Goal: Navigation & Orientation: Find specific page/section

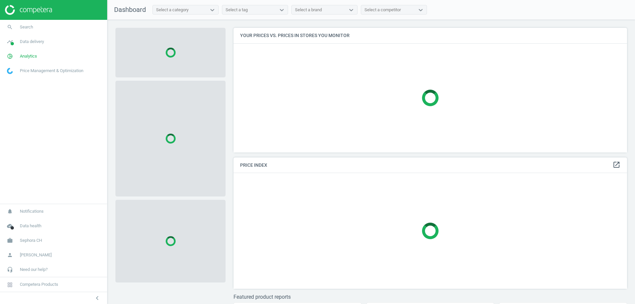
scroll to position [135, 399]
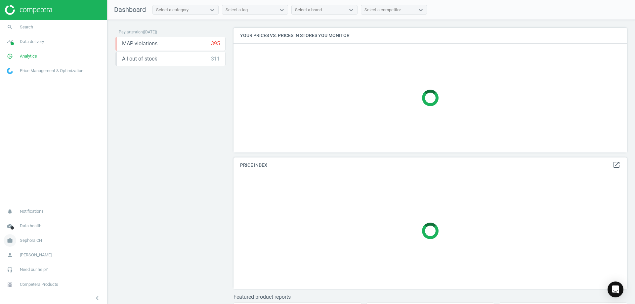
click at [37, 240] on span "Sephora CH" at bounding box center [31, 241] width 22 height 6
click at [27, 220] on span "Switch campaign" at bounding box center [21, 220] width 29 height 5
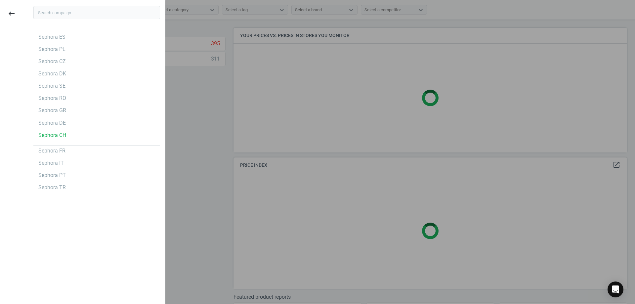
scroll to position [168, 399]
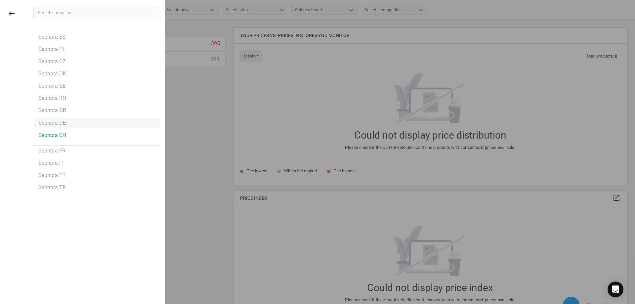
click at [76, 125] on div "Sephora DE" at bounding box center [96, 123] width 127 height 11
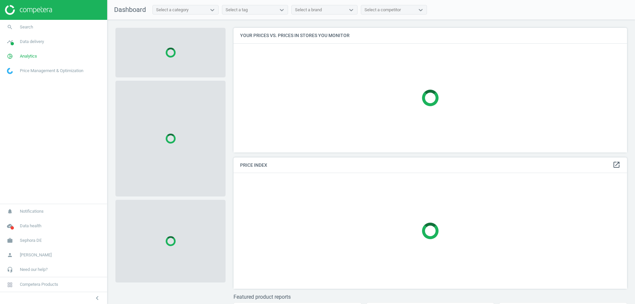
scroll to position [135, 399]
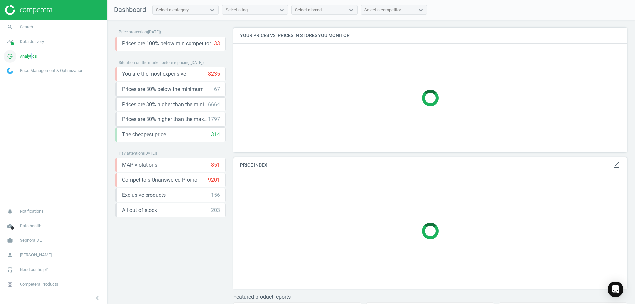
click at [32, 55] on span "Analytics" at bounding box center [28, 56] width 17 height 6
click at [19, 81] on span "Products" at bounding box center [15, 80] width 16 height 5
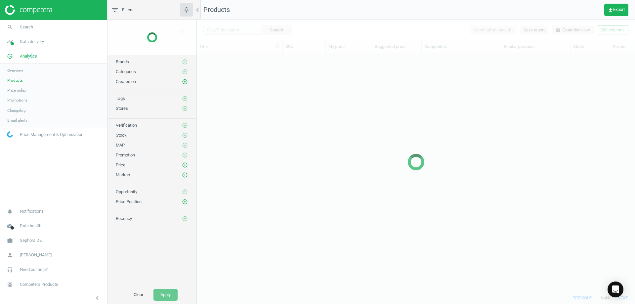
scroll to position [228, 434]
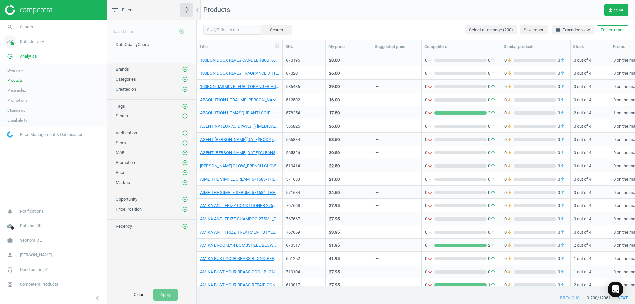
click at [27, 44] on span "Data delivery" at bounding box center [32, 42] width 24 height 6
click at [17, 97] on span "Stores" at bounding box center [12, 95] width 11 height 5
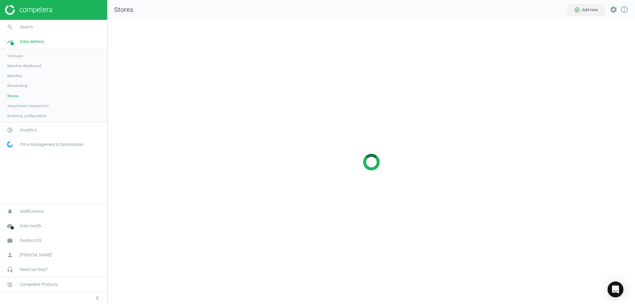
scroll to position [295, 538]
